Goal: Contribute content

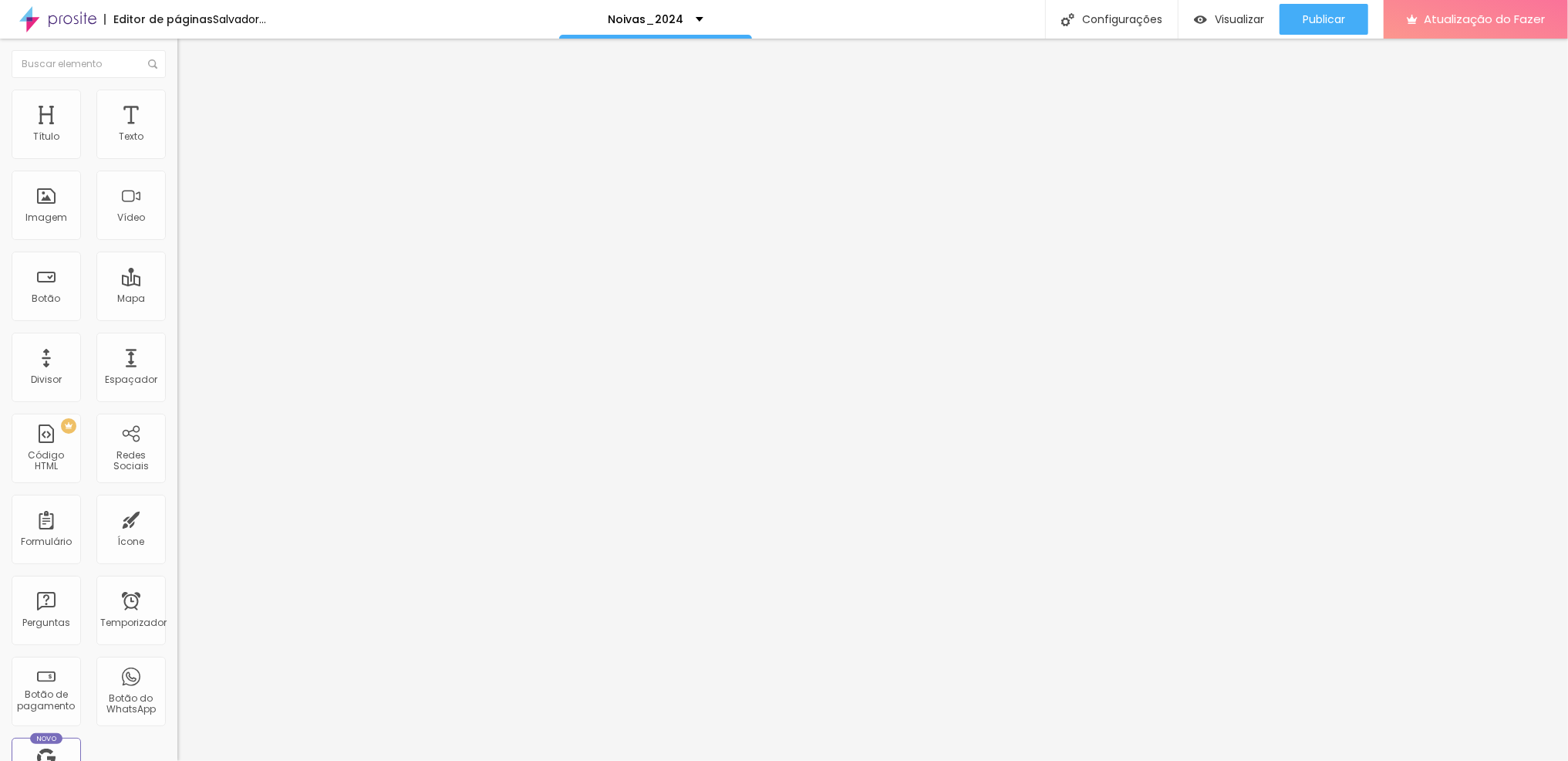
click at [187, 133] on font "Trocar imagem" at bounding box center [224, 126] width 75 height 13
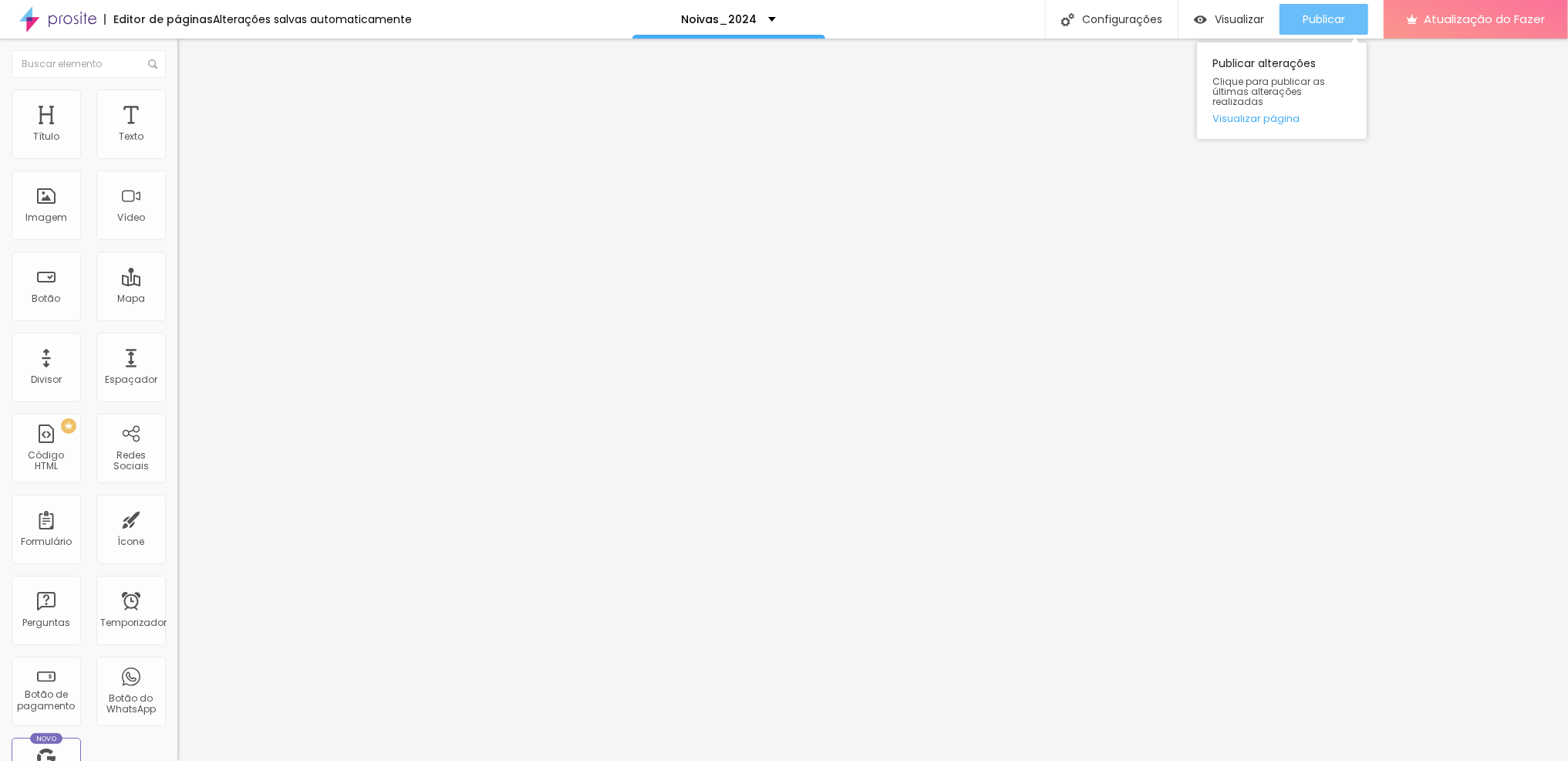
click at [1335, 22] on font "Publicar" at bounding box center [1323, 20] width 42 height 16
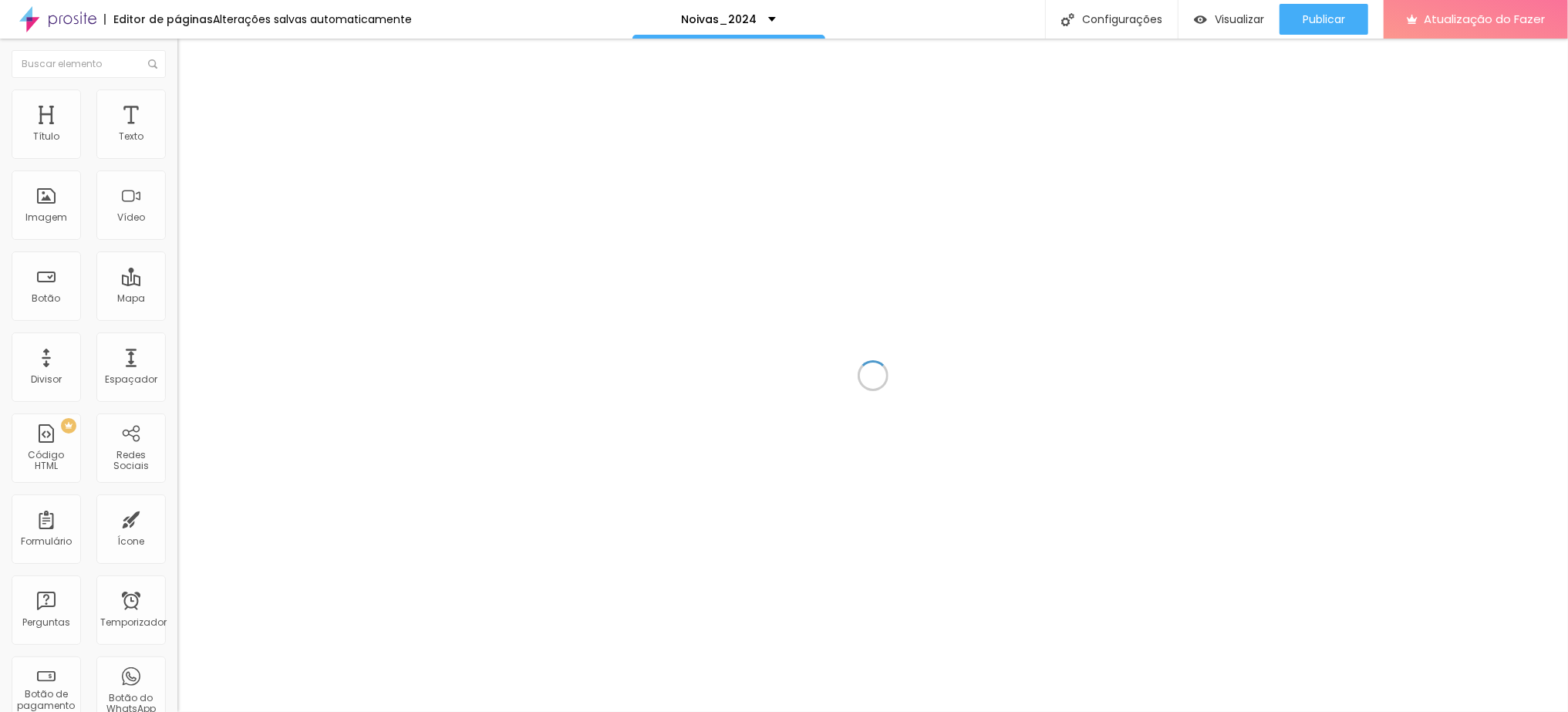
click at [1128, 22] on font "Configurações" at bounding box center [1122, 20] width 81 height 16
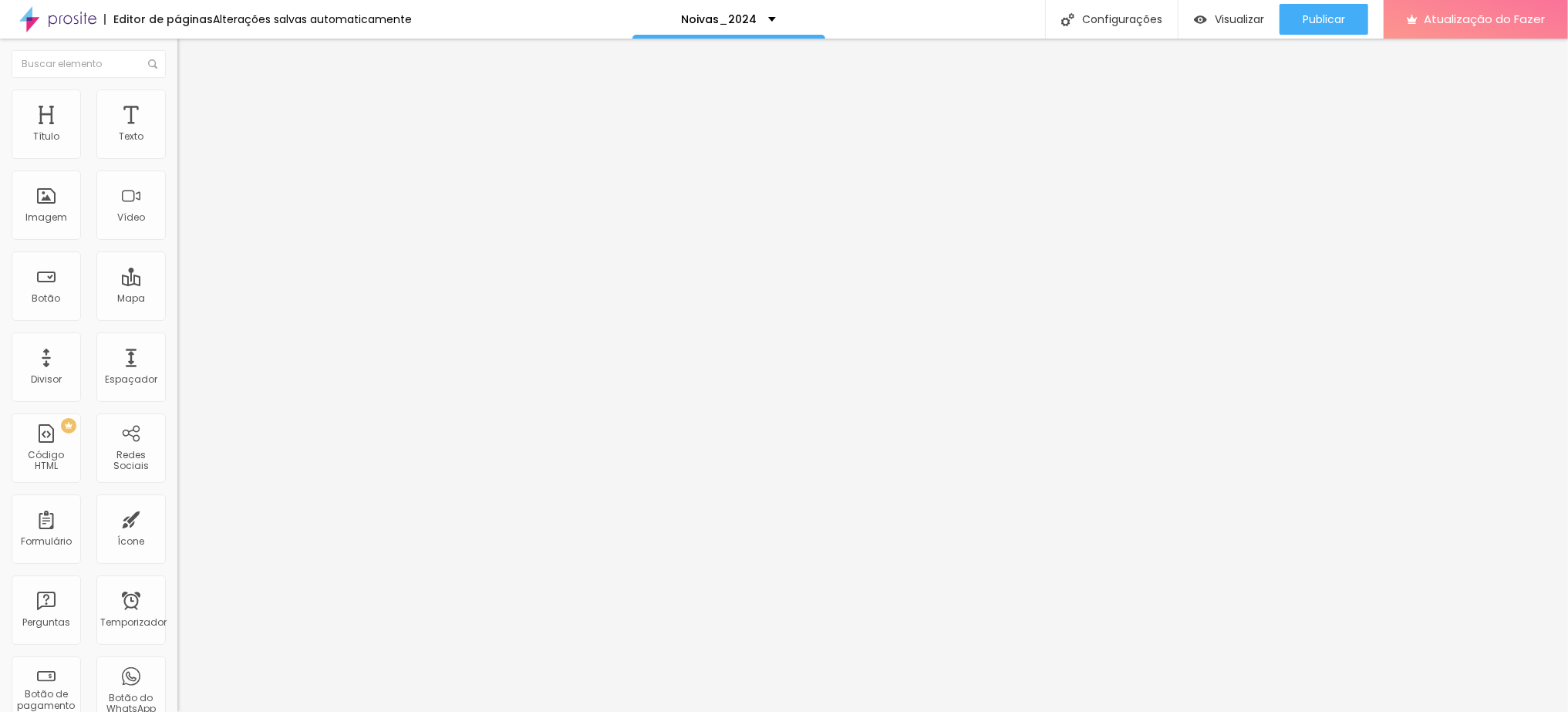
drag, startPoint x: 0, startPoint y: 0, endPoint x: 729, endPoint y: 182, distance: 751.4
type input "Noivas_2026"
type input "/noivas_2026"
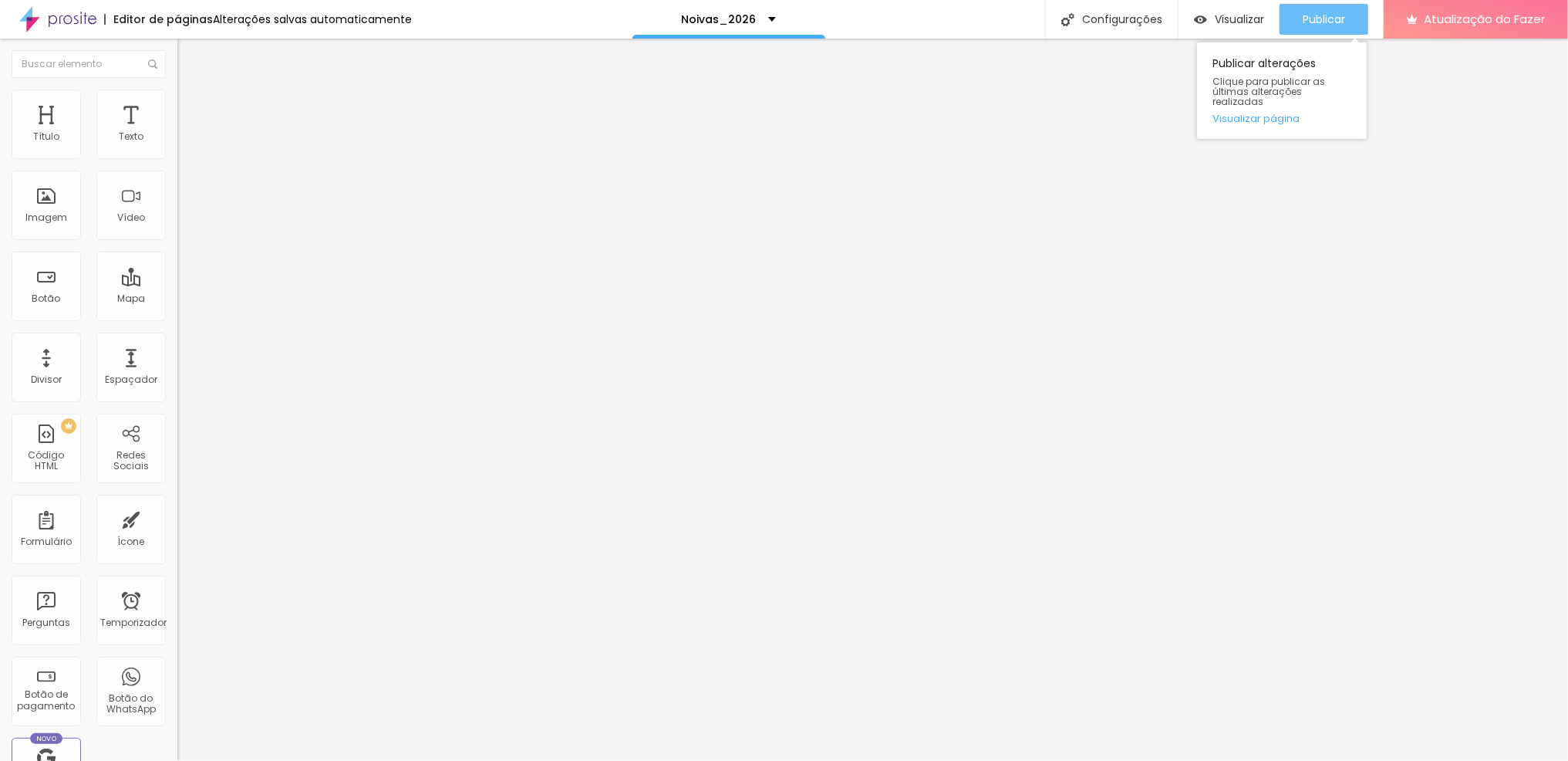
click at [1310, 24] on font "Publicar" at bounding box center [1323, 20] width 42 height 16
click at [1342, 23] on font "Publicar" at bounding box center [1323, 20] width 42 height 16
click at [1317, 23] on font "Publicar" at bounding box center [1323, 20] width 42 height 16
